Goal: Check status: Check status

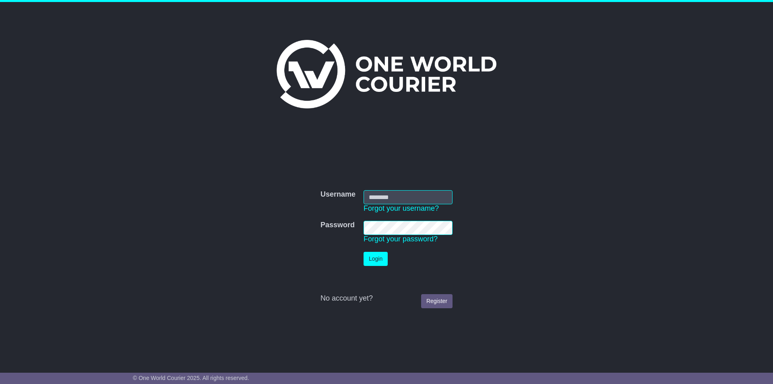
type input "*********"
drag, startPoint x: 379, startPoint y: 260, endPoint x: 370, endPoint y: 261, distance: 8.9
click at [378, 260] on button "Login" at bounding box center [375, 259] width 24 height 14
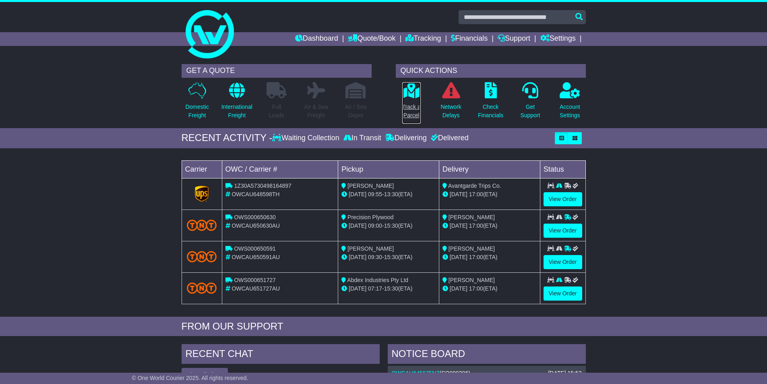
click at [416, 89] on icon at bounding box center [411, 90] width 18 height 16
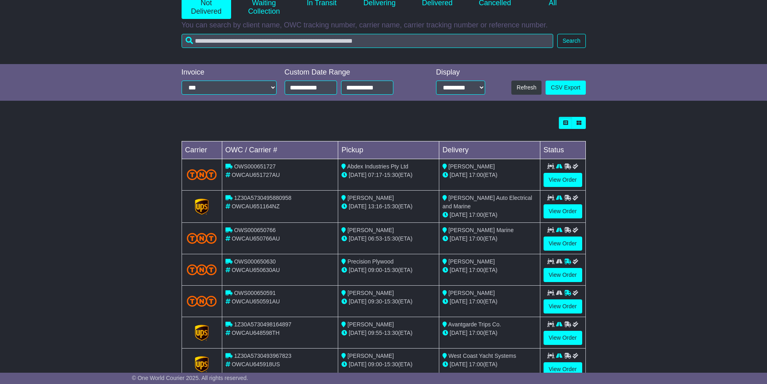
scroll to position [176, 0]
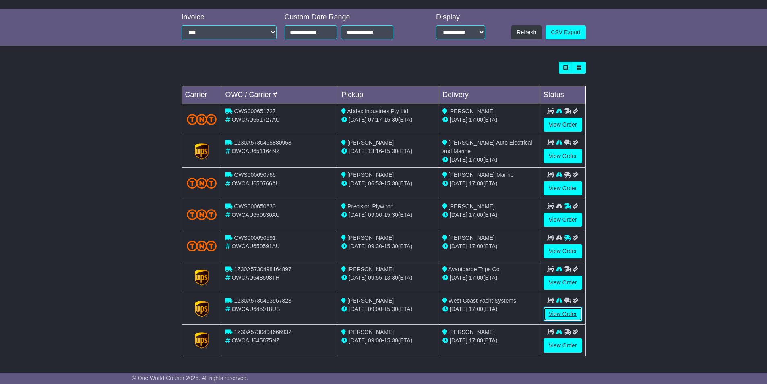
click at [559, 313] on link "View Order" at bounding box center [562, 314] width 39 height 14
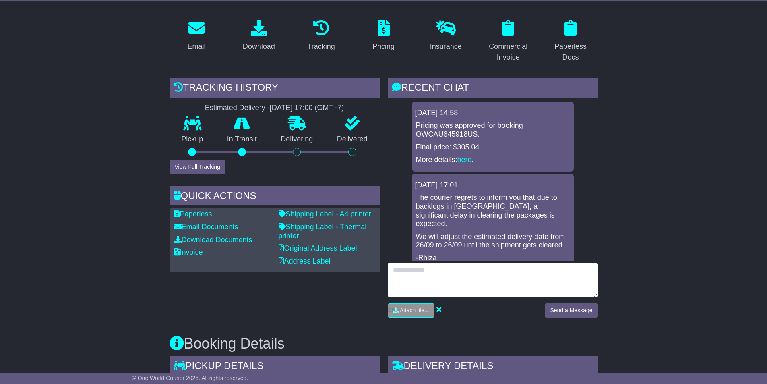
click at [466, 270] on textarea at bounding box center [493, 279] width 210 height 35
type textarea "**********"
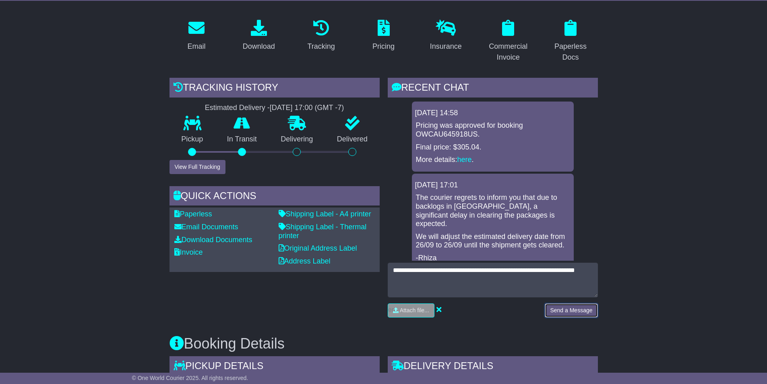
click at [566, 303] on button "Send a Message" at bounding box center [571, 310] width 53 height 14
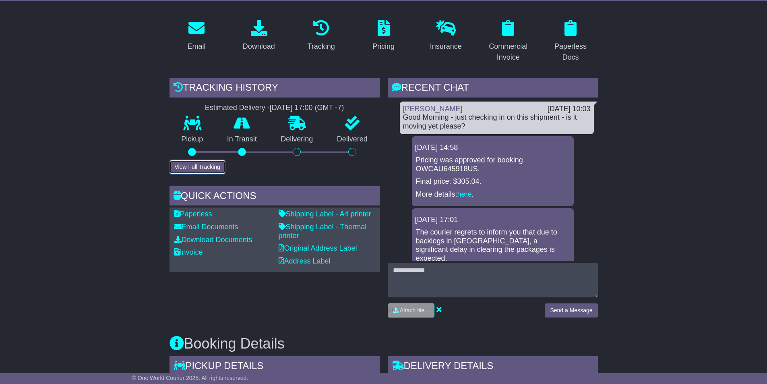
click at [197, 167] on button "View Full Tracking" at bounding box center [197, 167] width 56 height 14
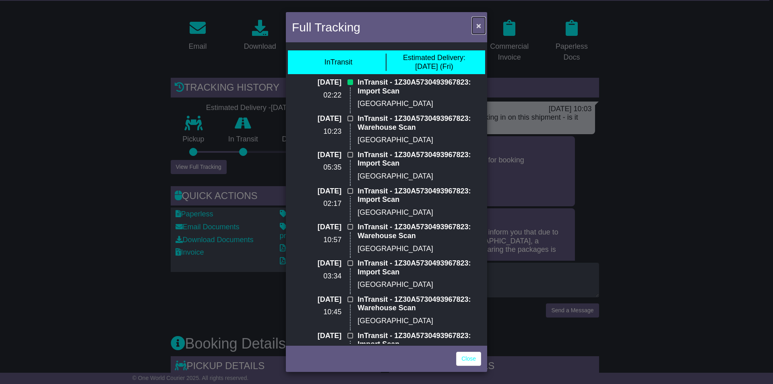
click at [478, 26] on span "×" at bounding box center [478, 25] width 5 height 9
